Goal: Information Seeking & Learning: Learn about a topic

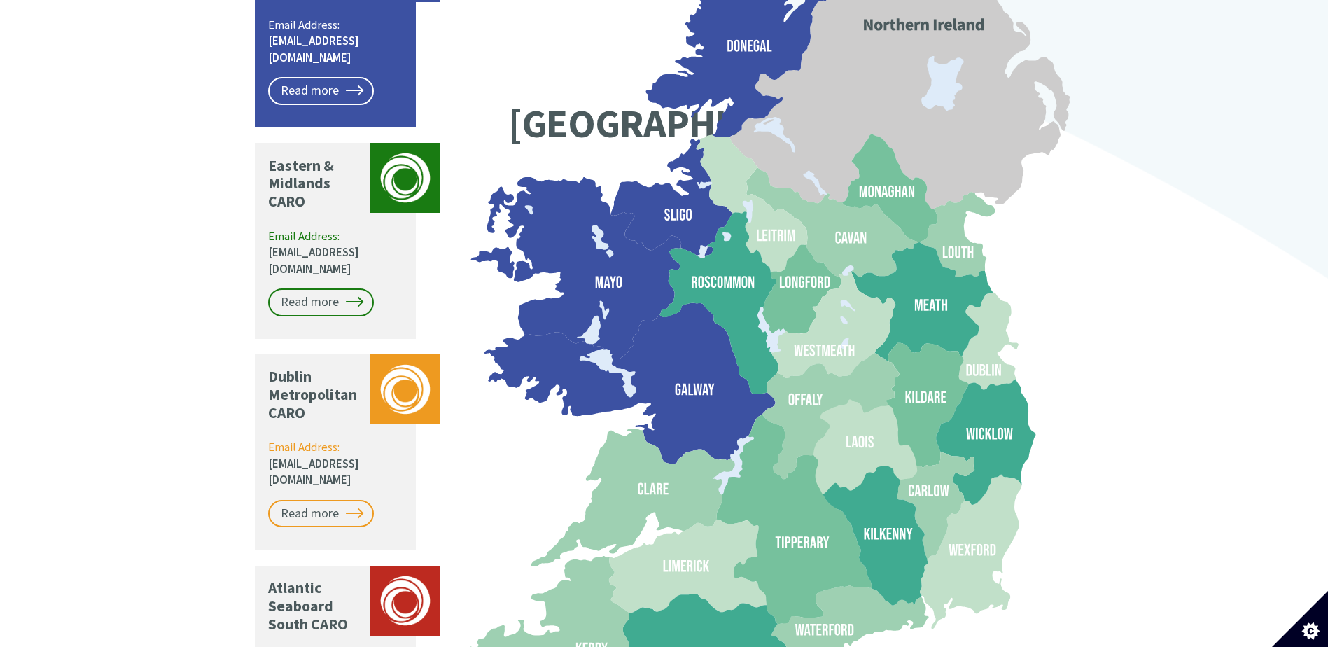
scroll to position [1249, 0]
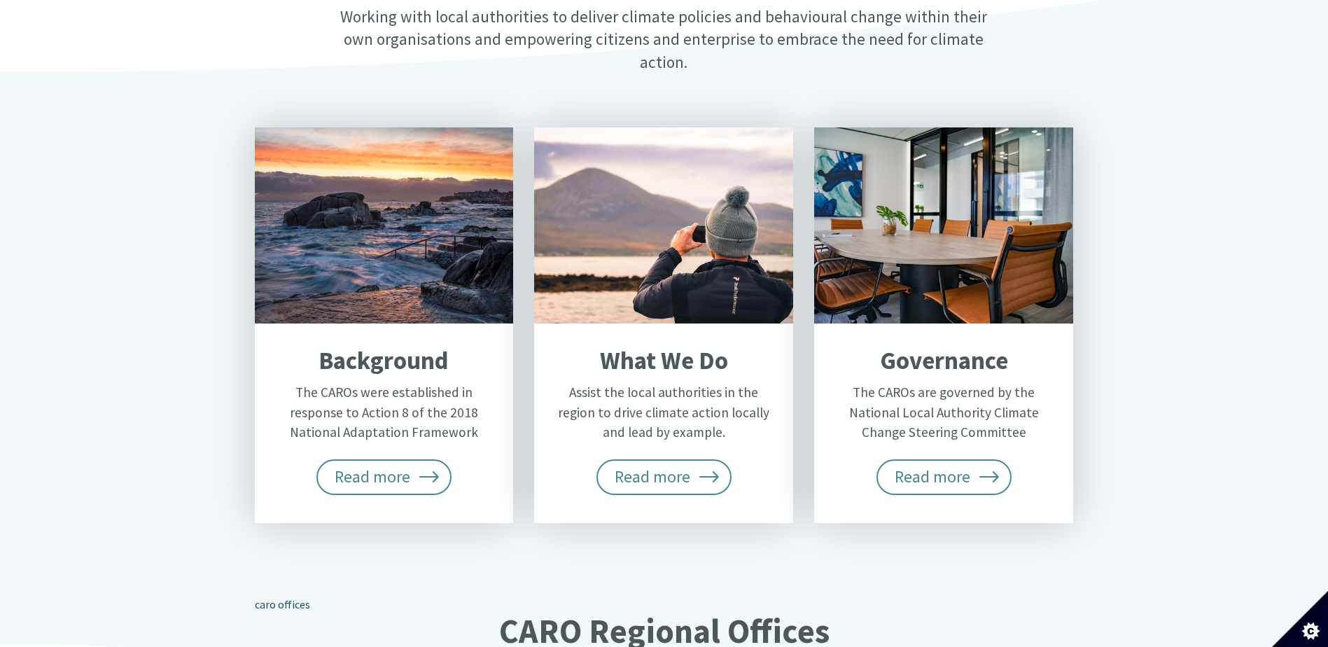
scroll to position [491, 0]
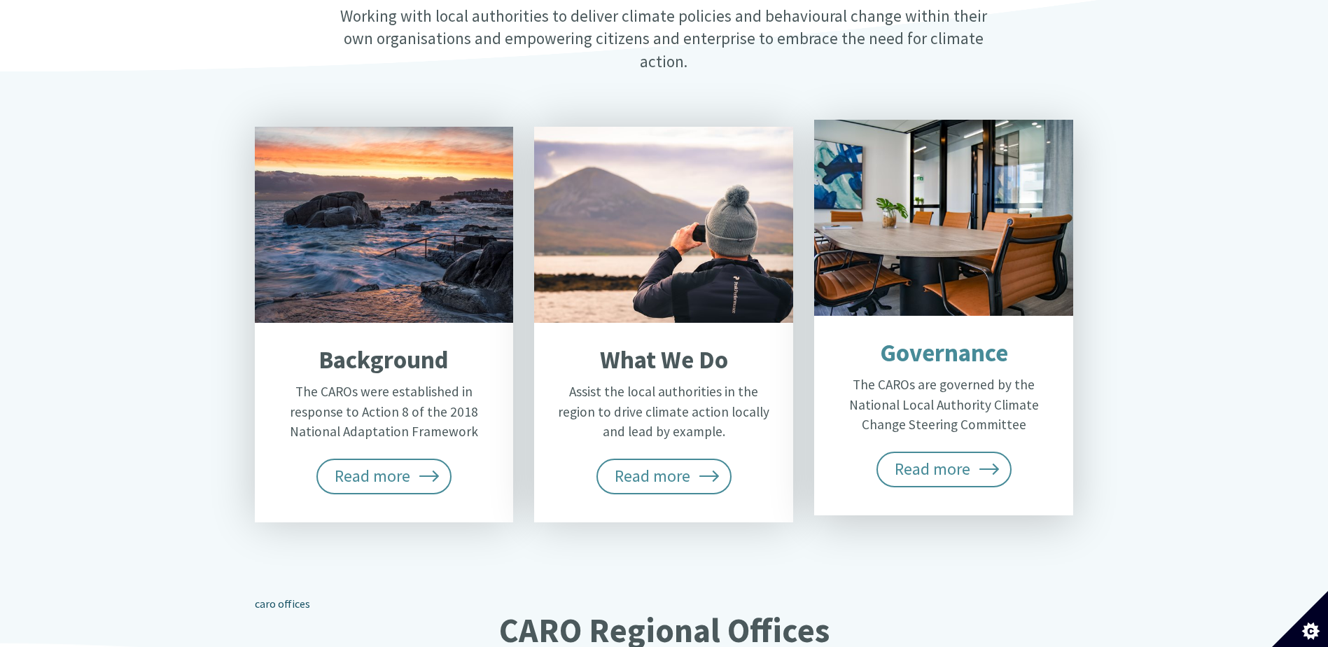
click at [931, 387] on p "The CAROs are governed by the National Local Authority Climate Change Steering …" at bounding box center [943, 405] width 218 height 60
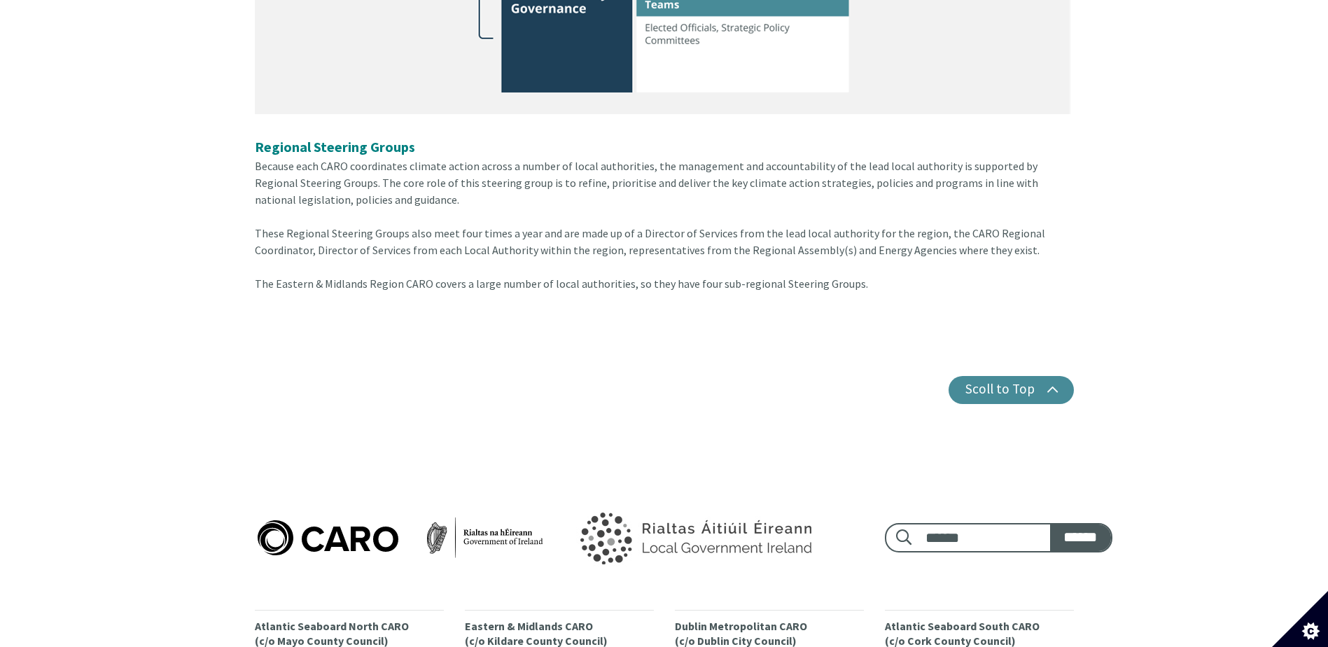
scroll to position [1140, 0]
click at [655, 375] on div "Scoll to Top" at bounding box center [664, 389] width 819 height 28
